Goal: Task Accomplishment & Management: Manage account settings

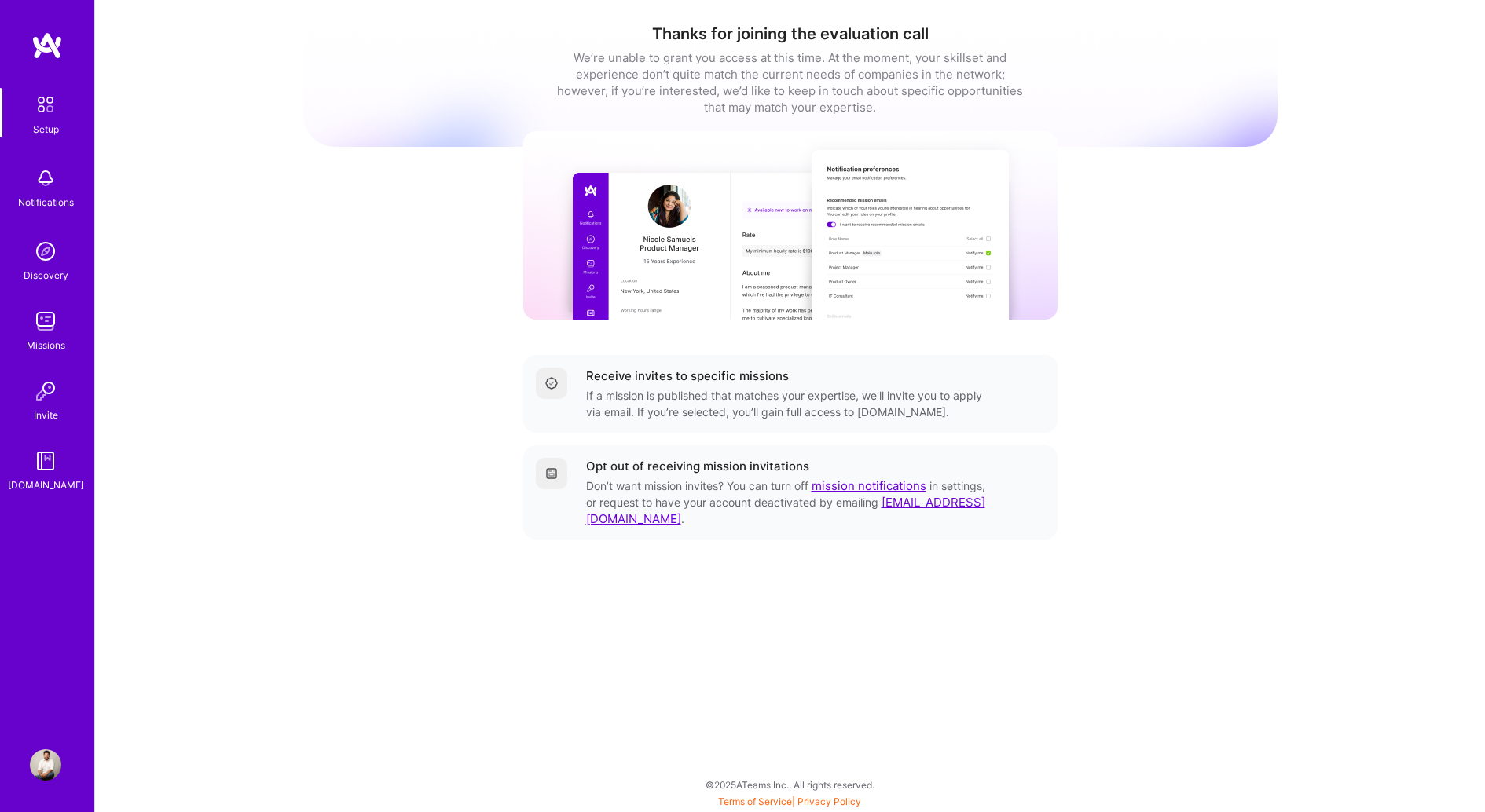
click at [45, 330] on img at bounding box center [46, 322] width 32 height 32
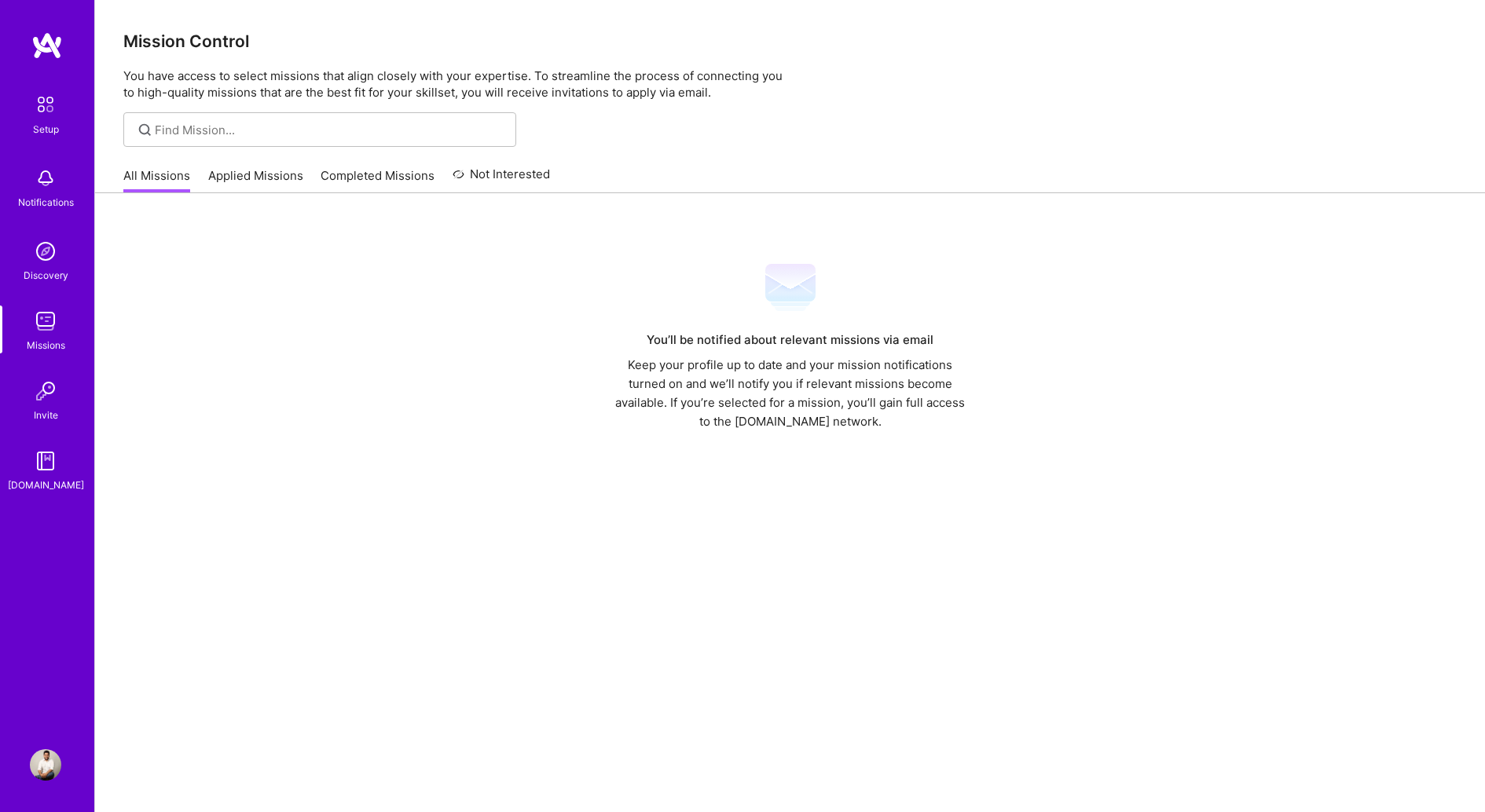
click at [258, 178] on link "Applied Missions" at bounding box center [256, 179] width 95 height 25
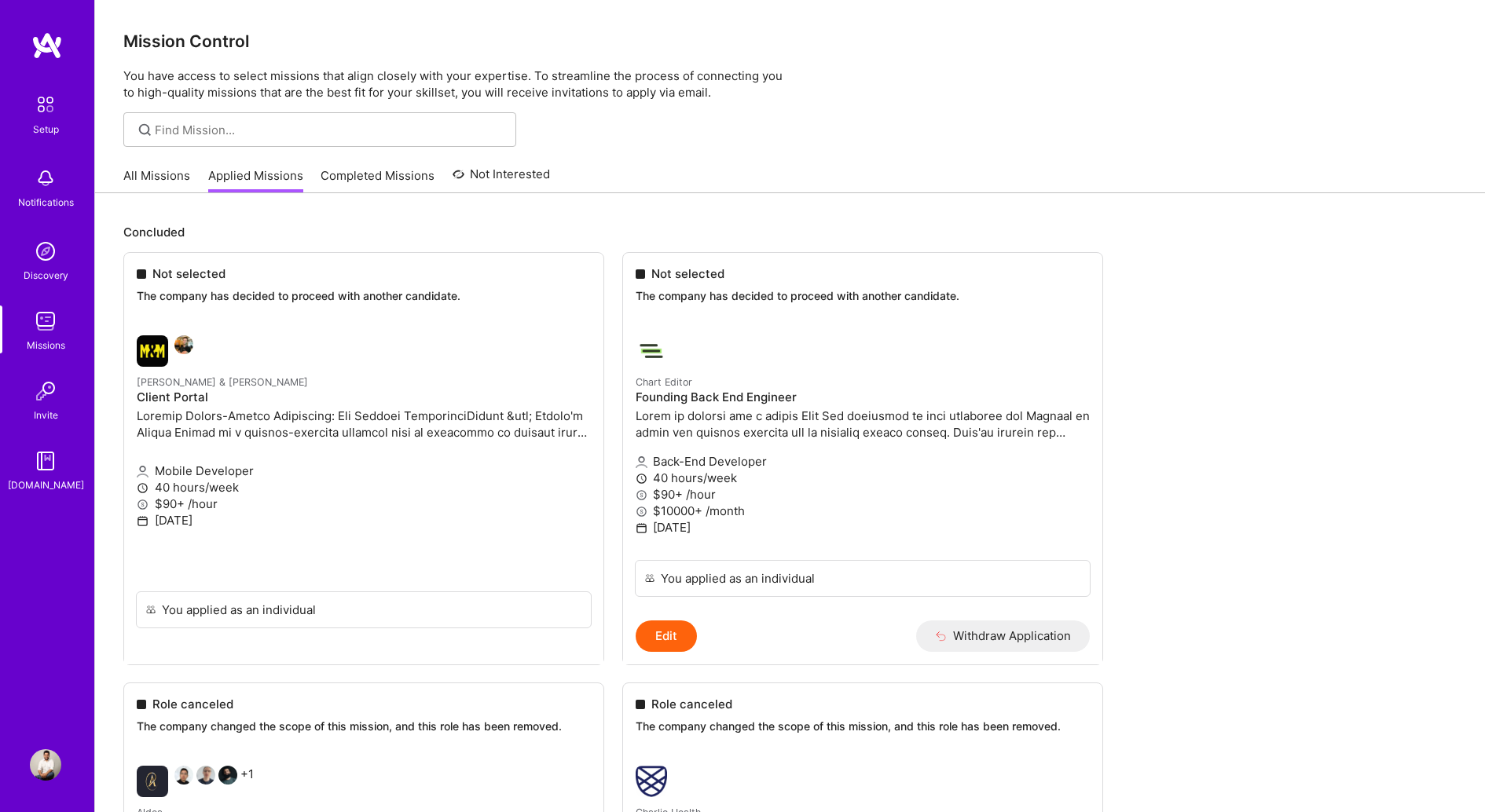
click at [370, 167] on link "Completed Missions" at bounding box center [378, 179] width 114 height 25
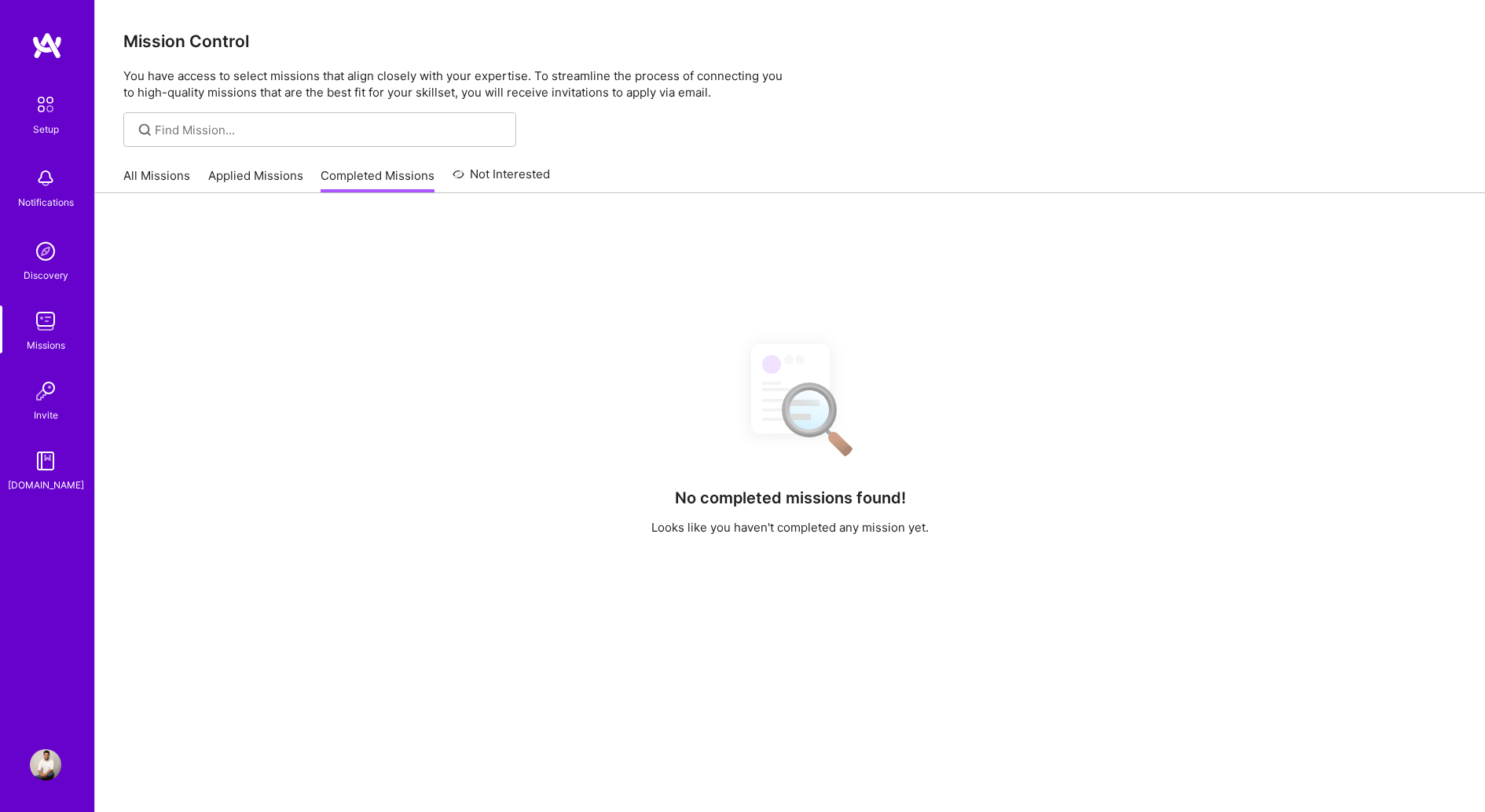
click at [268, 177] on link "Applied Missions" at bounding box center [256, 179] width 95 height 25
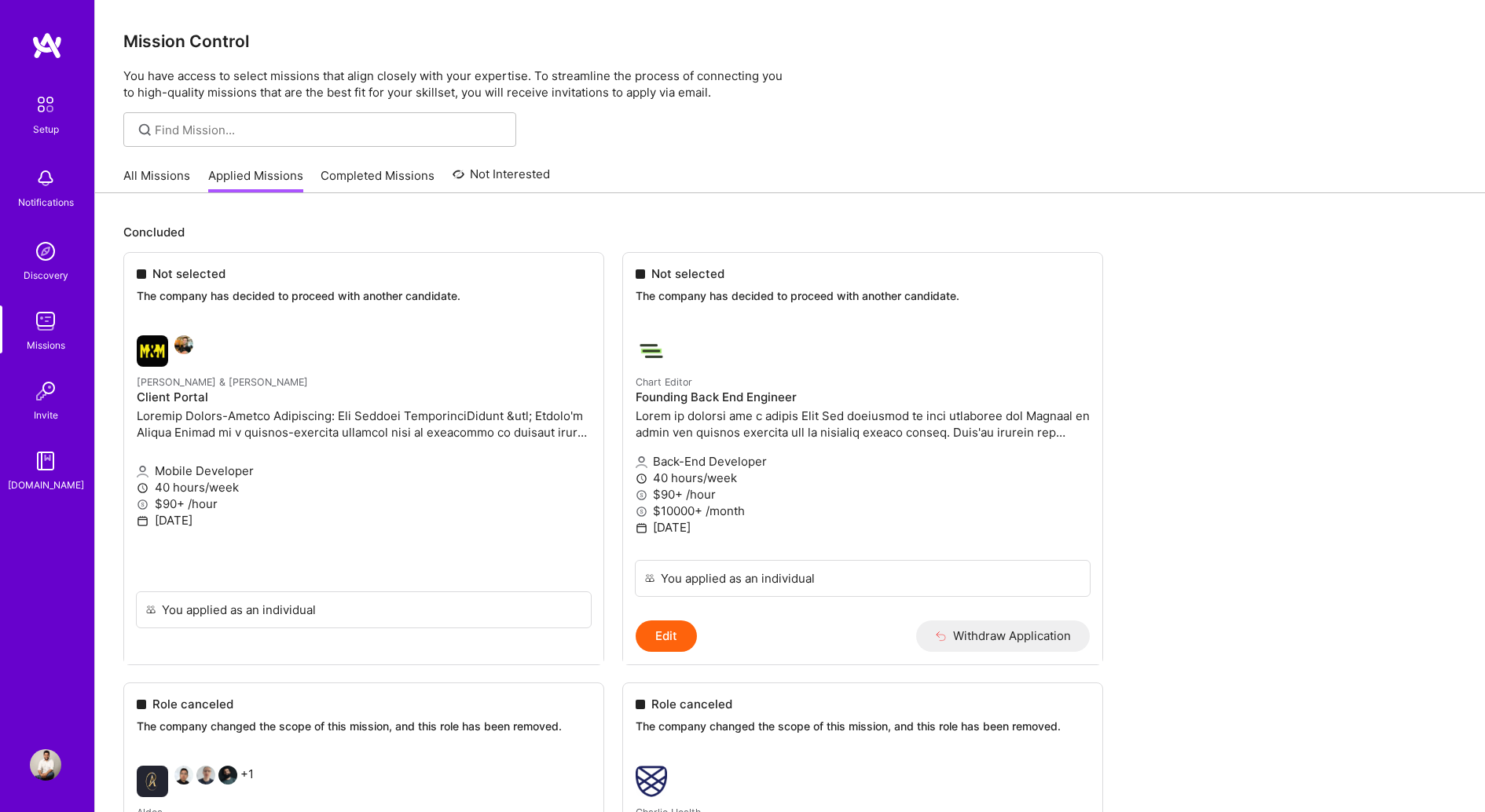
click at [171, 178] on link "All Missions" at bounding box center [157, 179] width 67 height 25
